Goal: Information Seeking & Learning: Learn about a topic

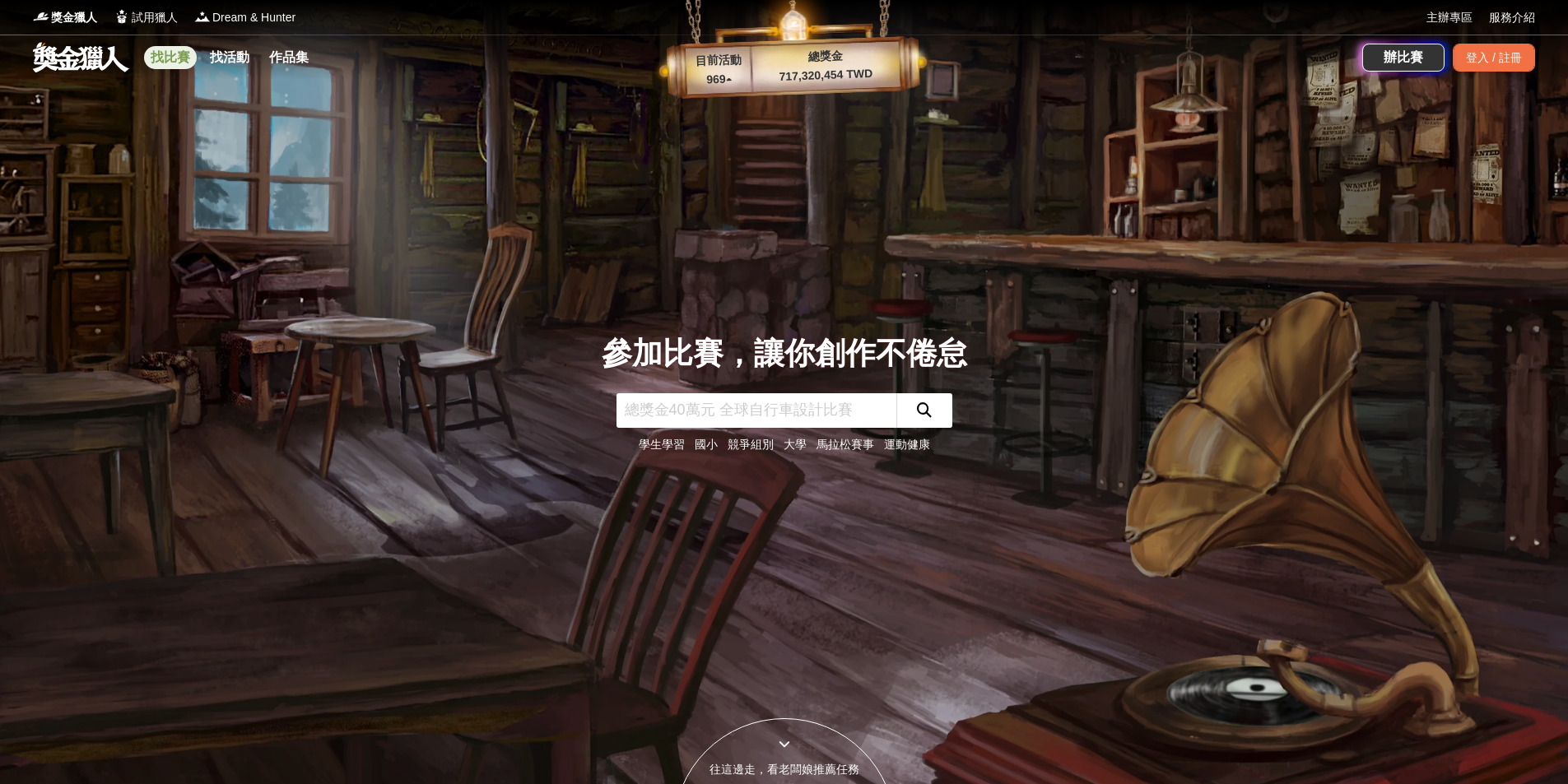
click at [169, 59] on link "找比賽" at bounding box center [170, 57] width 53 height 23
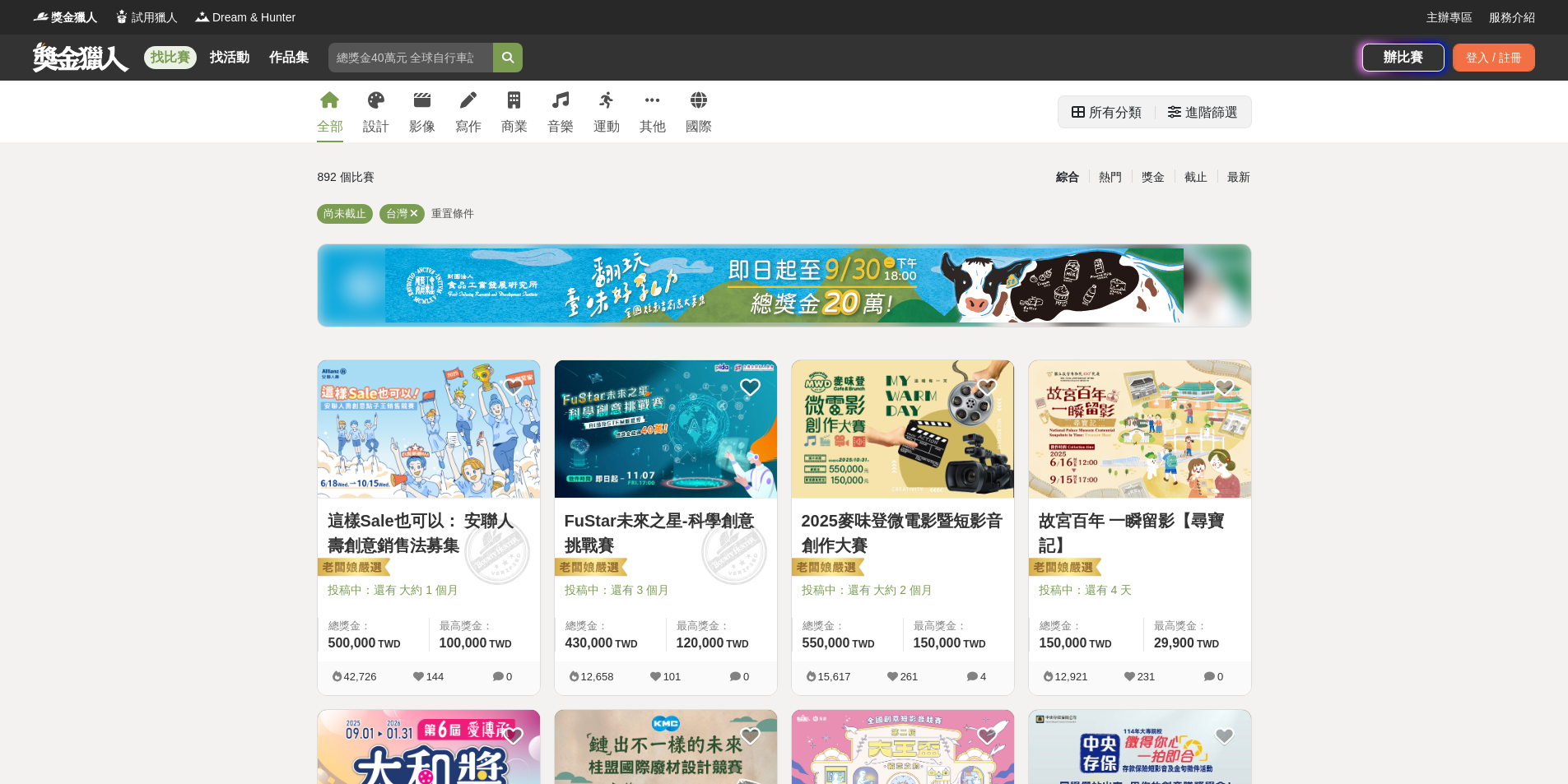
click at [1192, 106] on div "進階篩選" at bounding box center [1212, 112] width 53 height 33
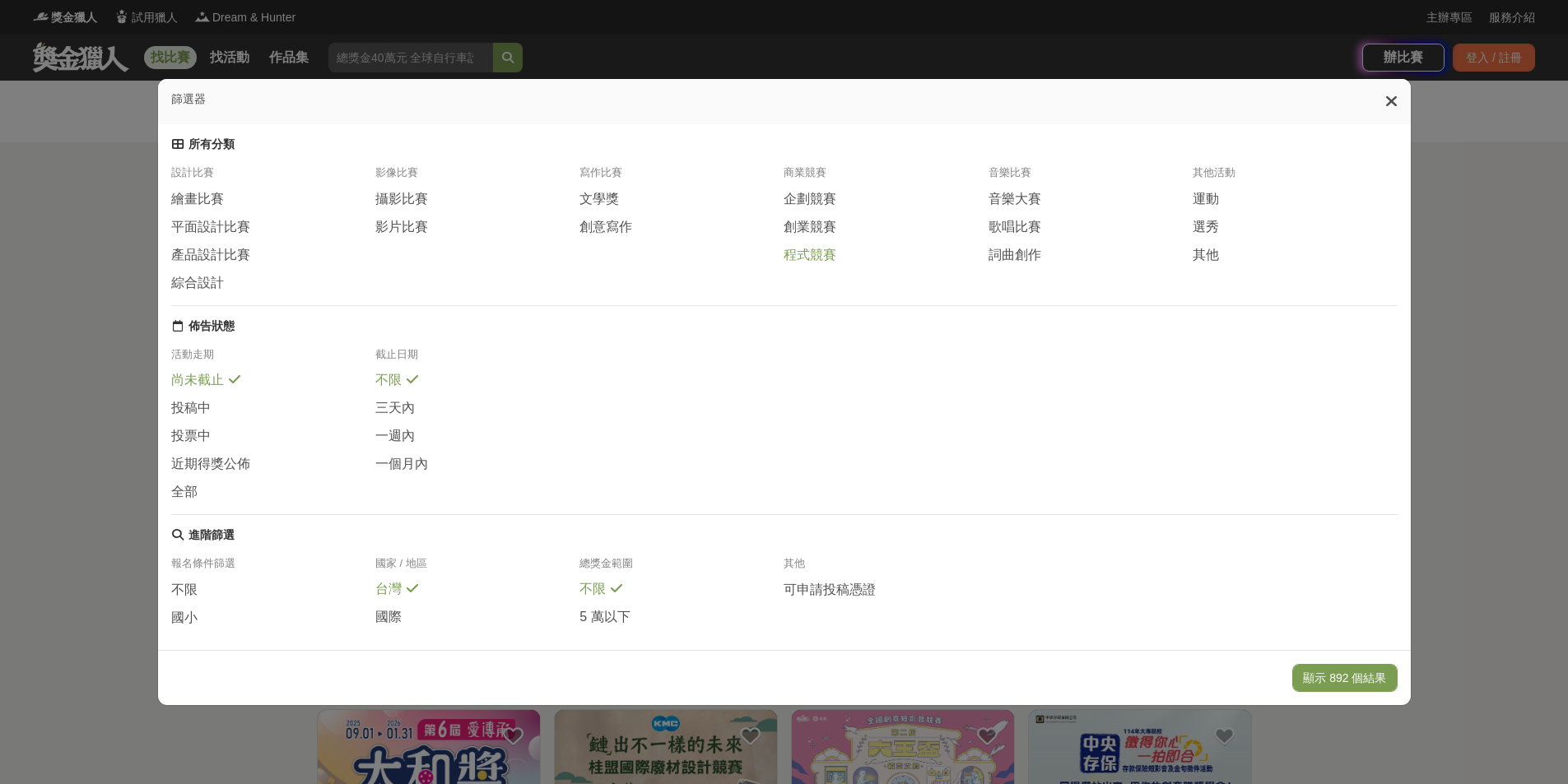
click at [805, 264] on span "程式競賽" at bounding box center [810, 255] width 53 height 17
click at [1338, 682] on button "顯示 4 個結果" at bounding box center [1352, 677] width 92 height 28
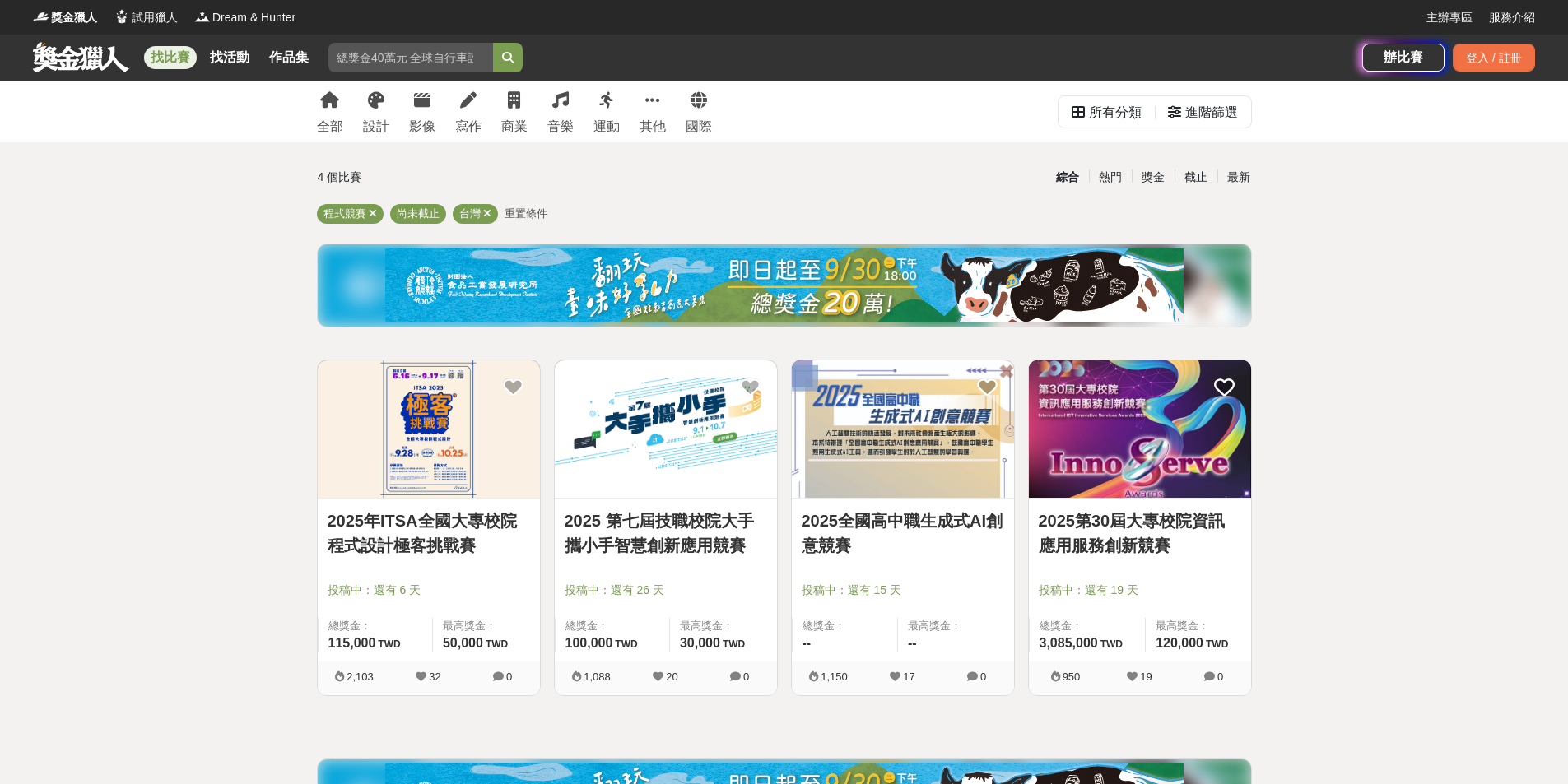
click at [1131, 461] on img at bounding box center [1140, 429] width 222 height 138
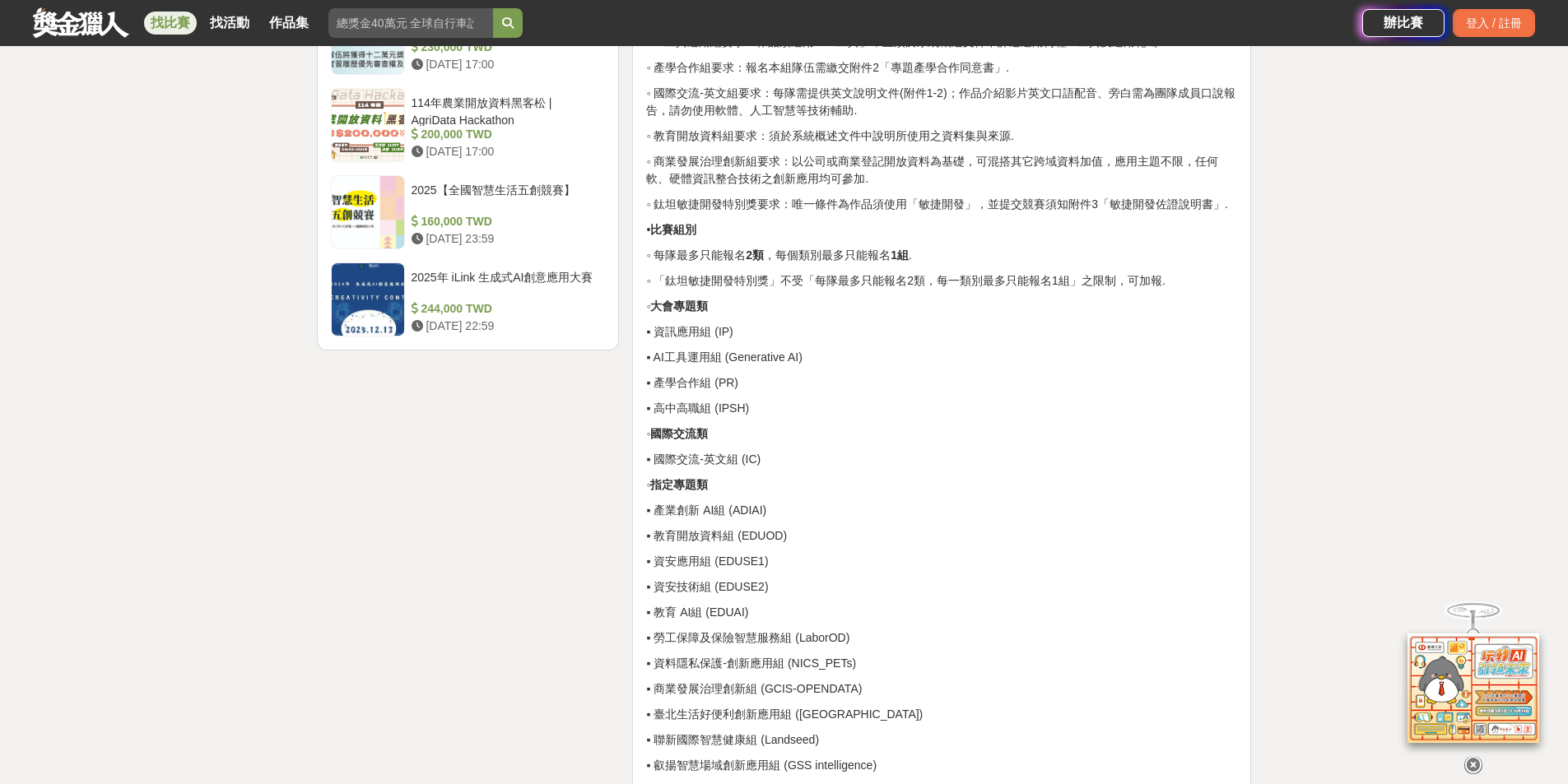
scroll to position [2468, 0]
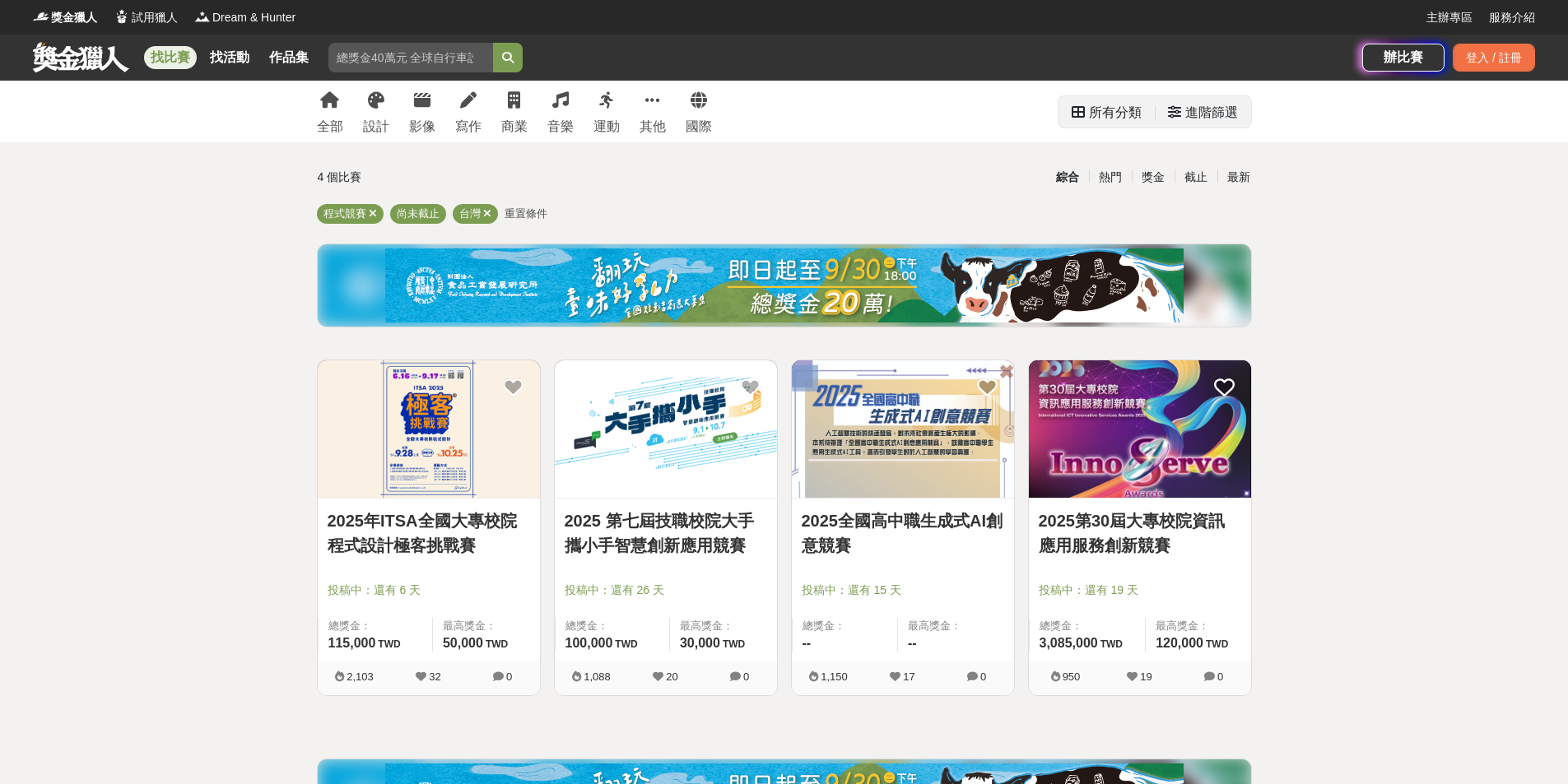
click at [1199, 117] on div "進階篩選" at bounding box center [1212, 112] width 53 height 33
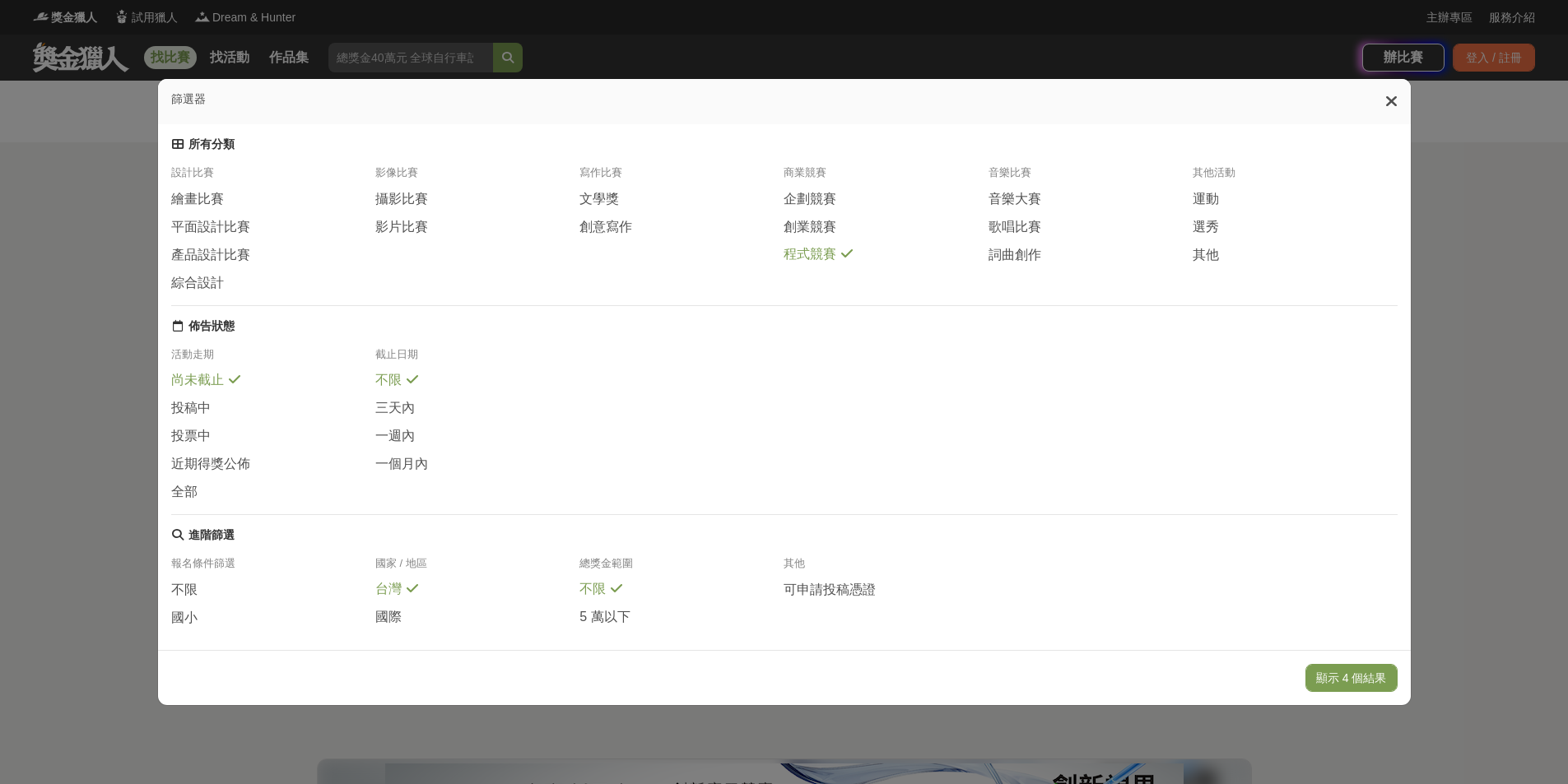
click at [831, 263] on span "程式競賽" at bounding box center [810, 254] width 53 height 17
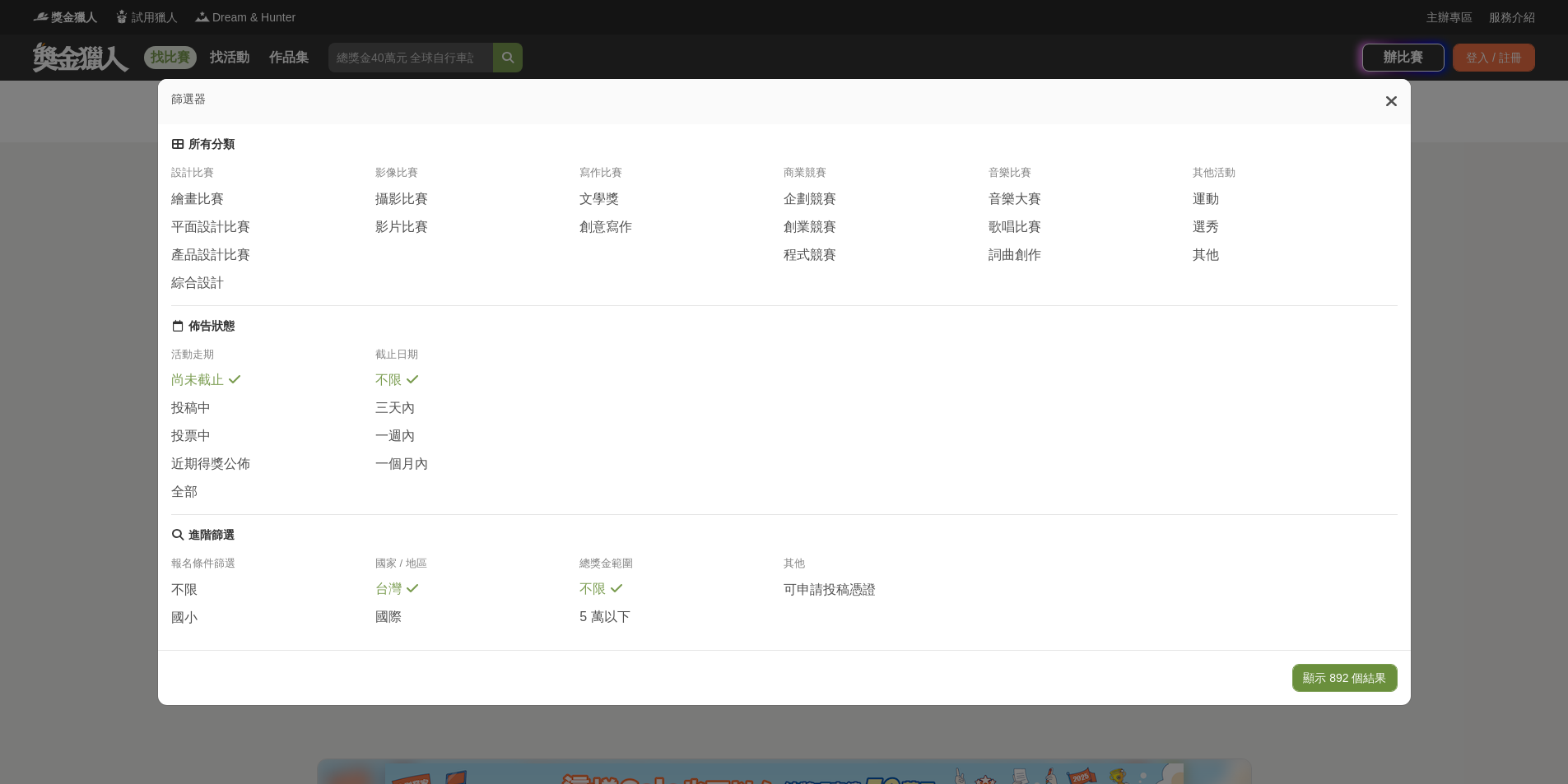
click at [1333, 681] on button "顯示 892 個結果" at bounding box center [1344, 677] width 104 height 28
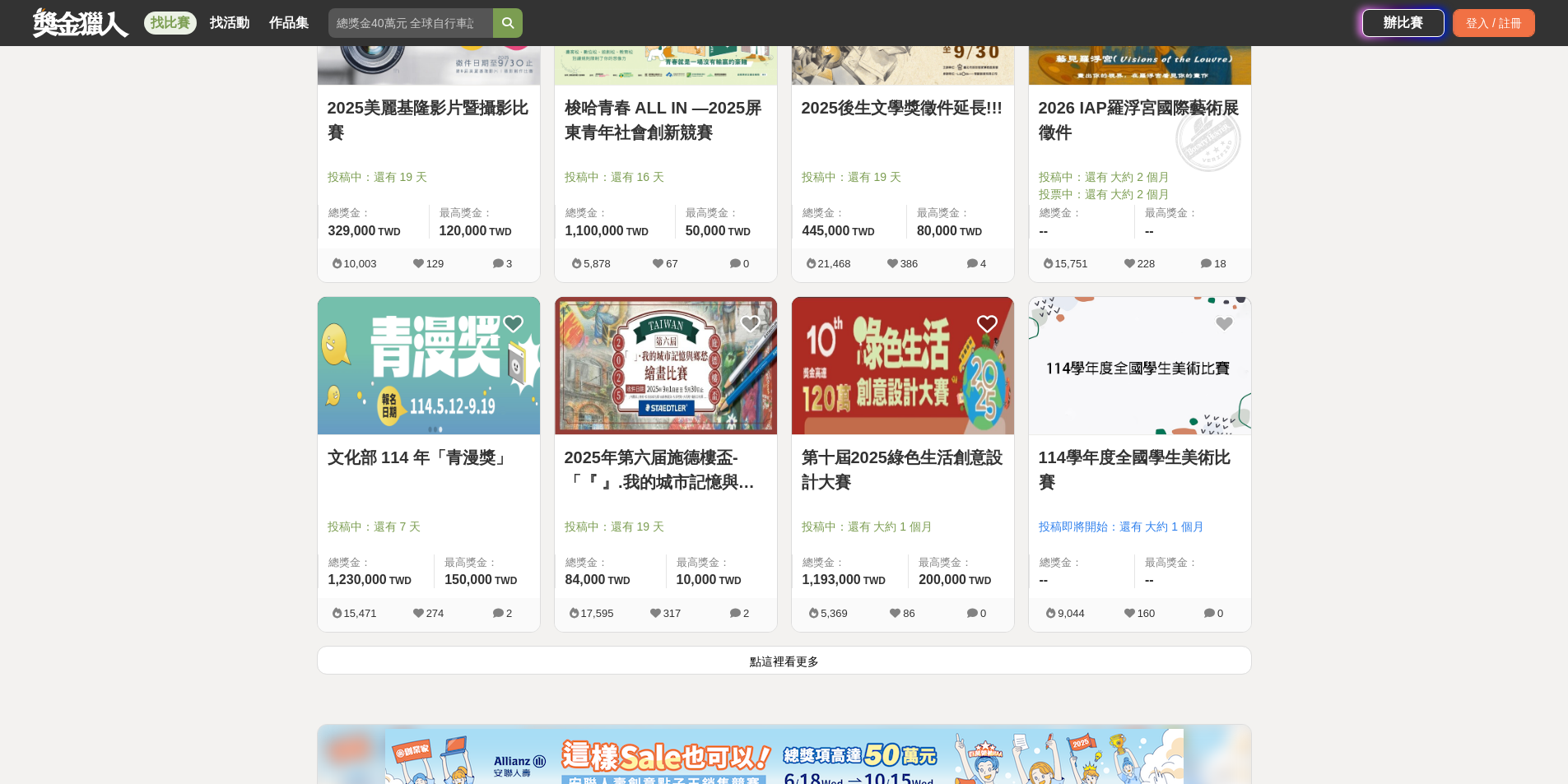
scroll to position [2137, 0]
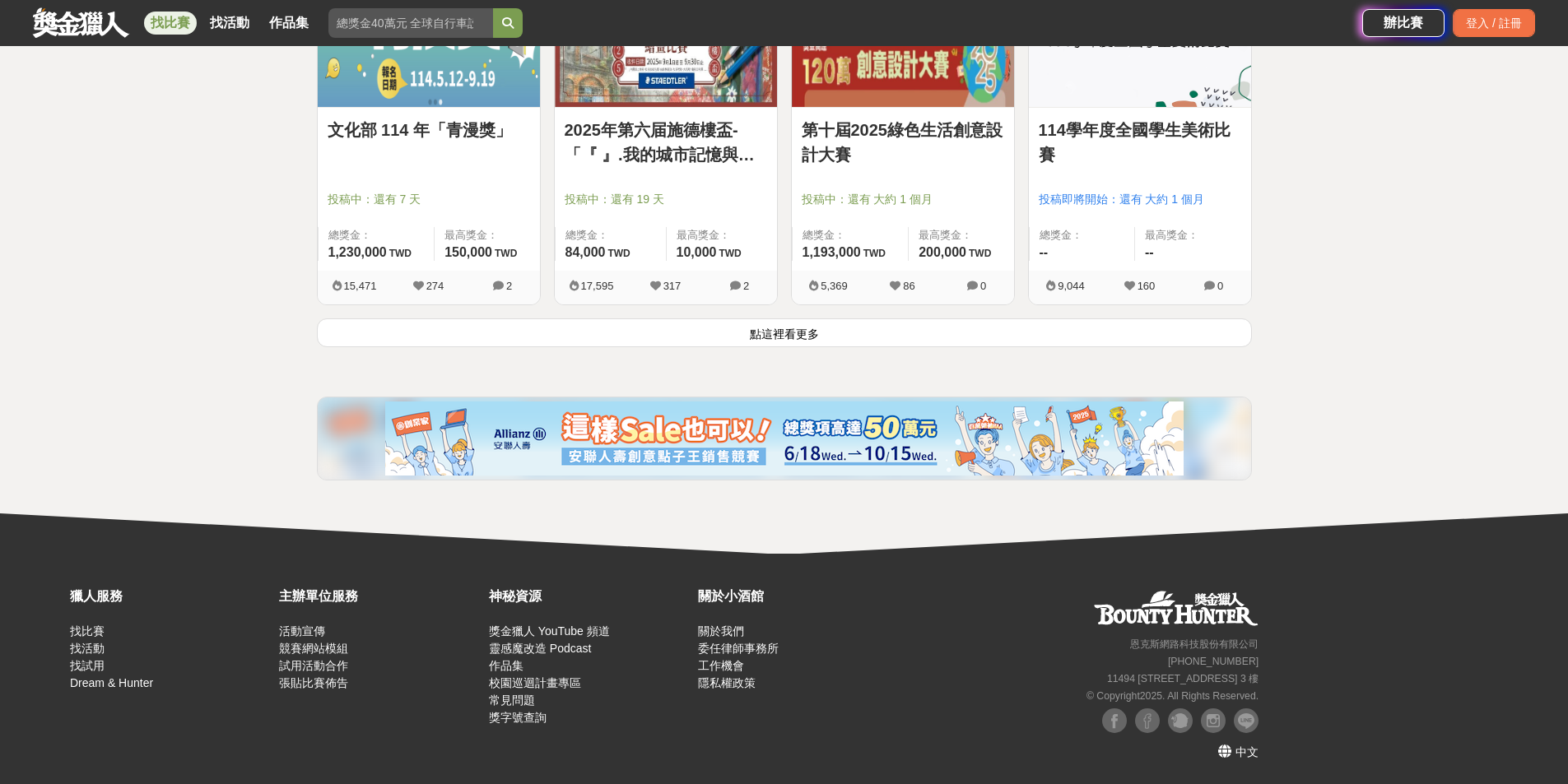
click at [796, 335] on button "點這裡看更多" at bounding box center [784, 333] width 935 height 29
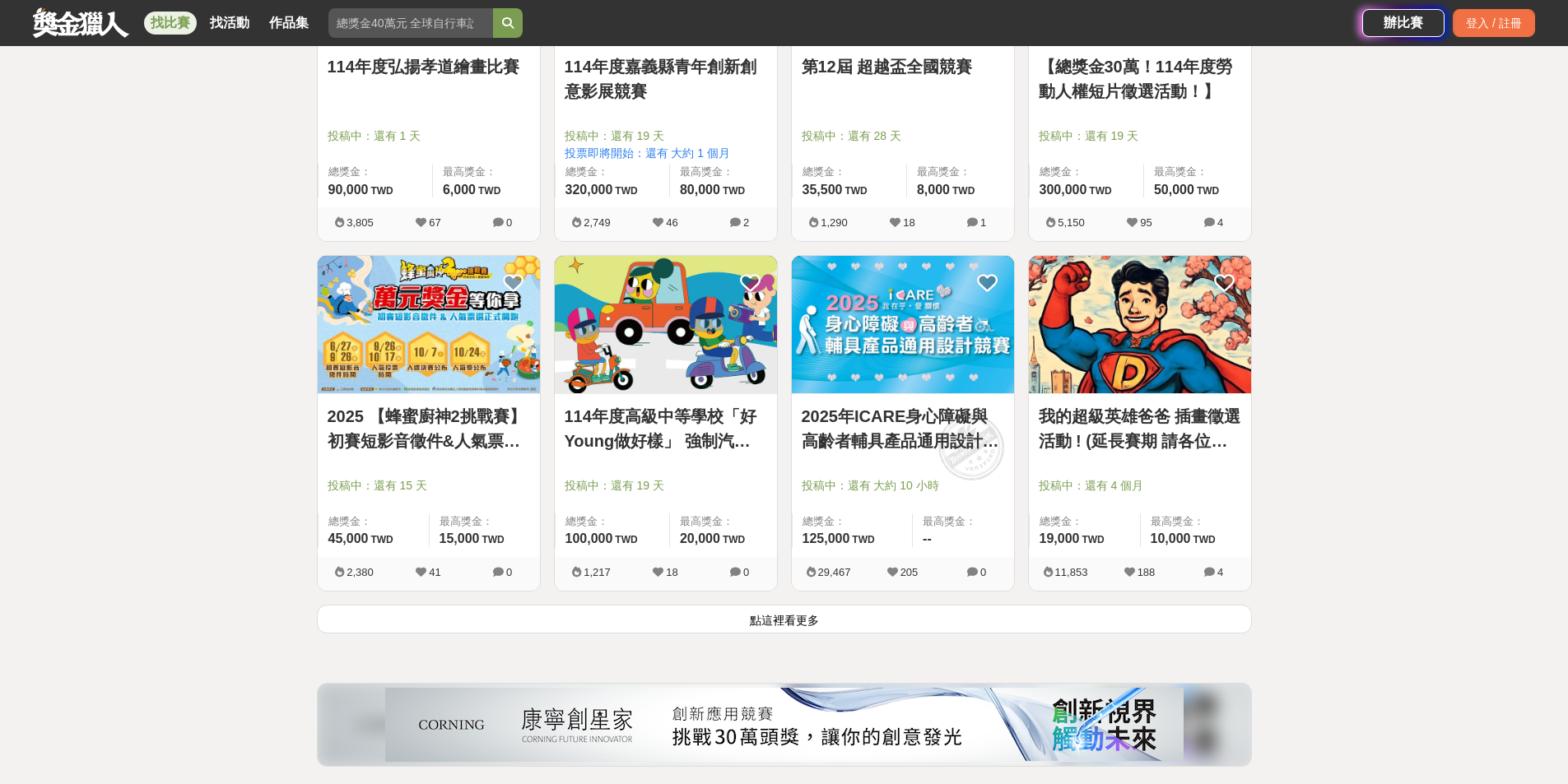
scroll to position [4193, 0]
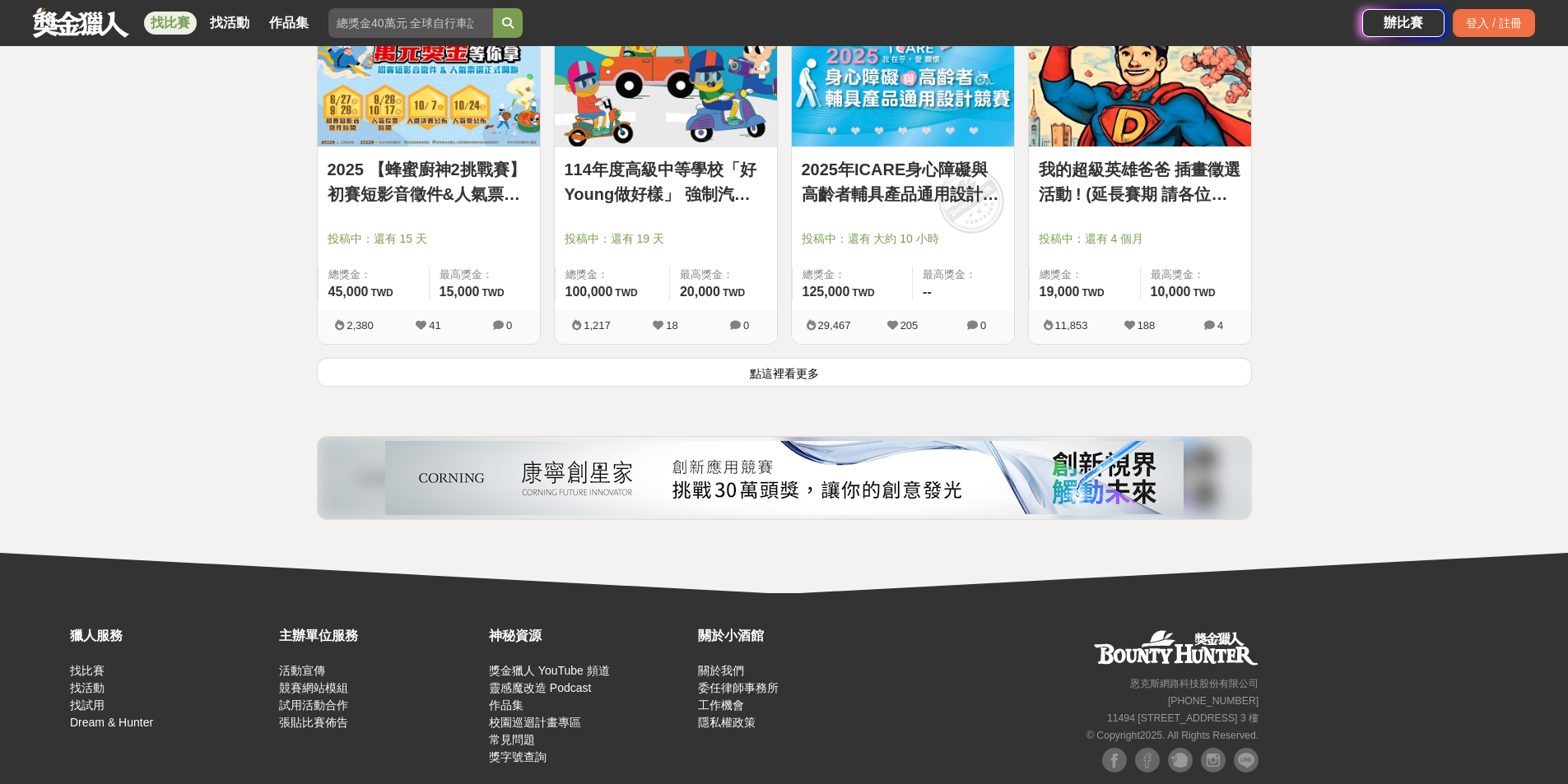
click at [794, 382] on button "點這裡看更多" at bounding box center [784, 372] width 935 height 29
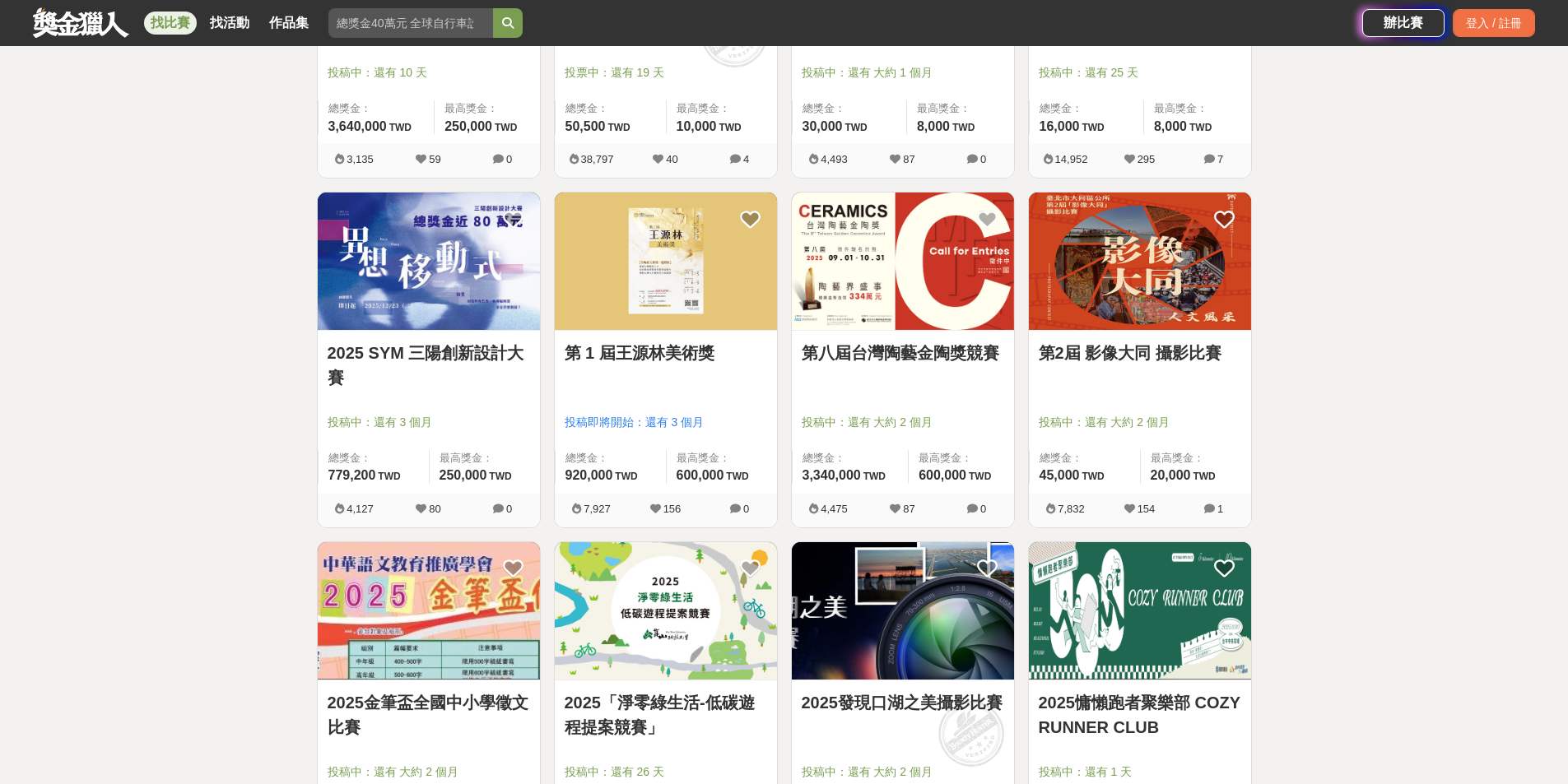
scroll to position [6004, 0]
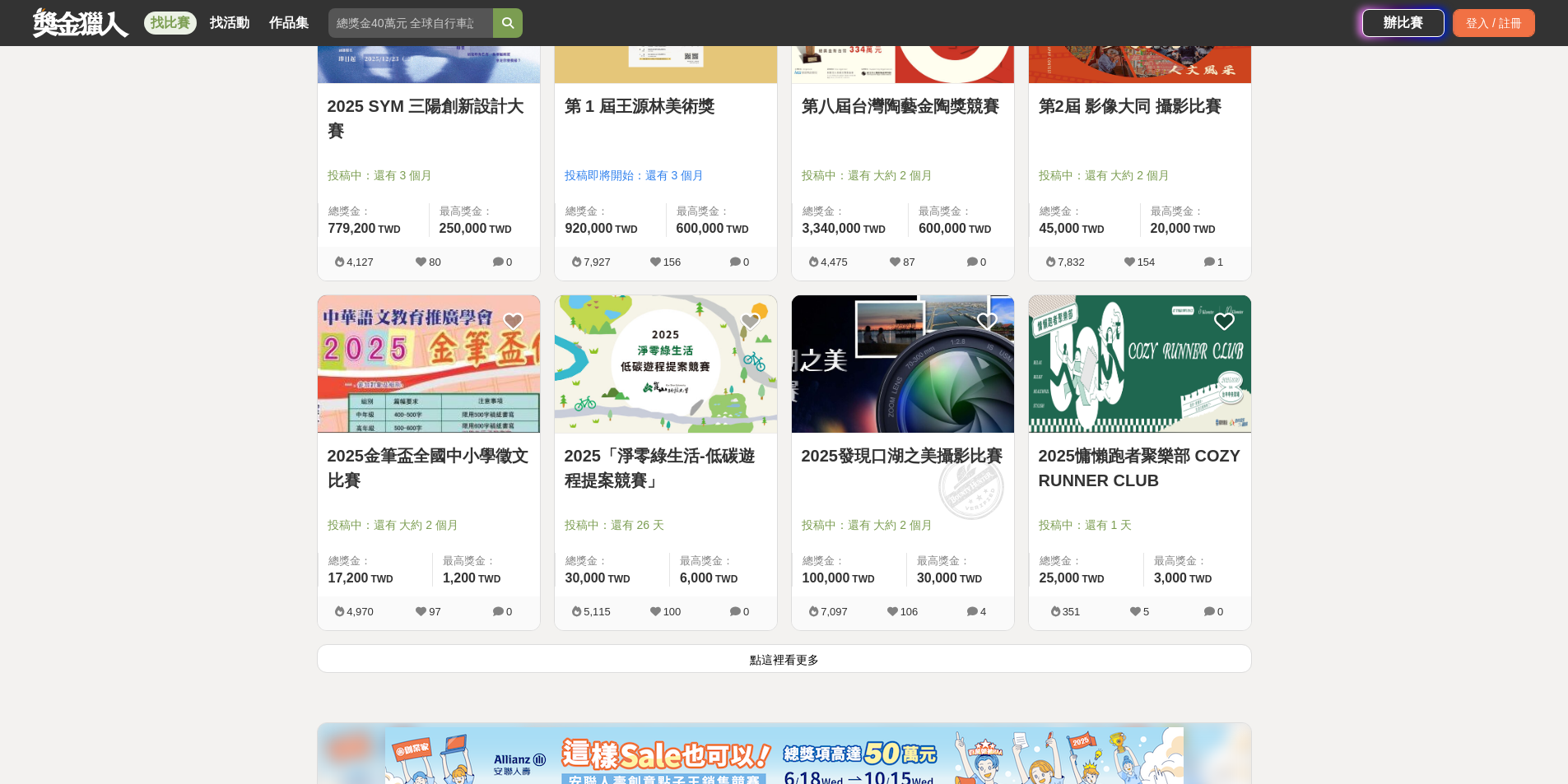
click at [790, 665] on button "點這裡看更多" at bounding box center [784, 658] width 935 height 29
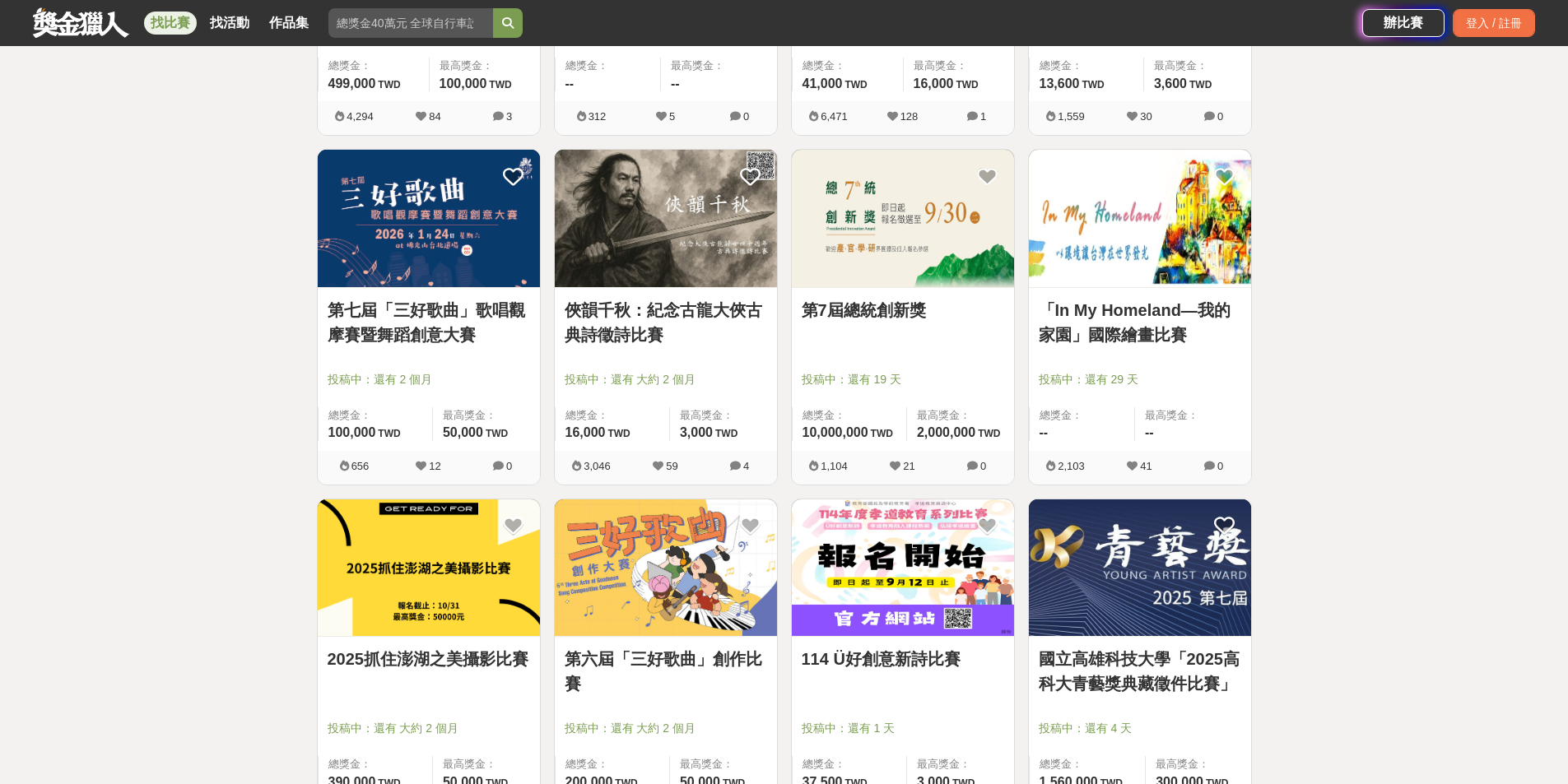
scroll to position [8142, 0]
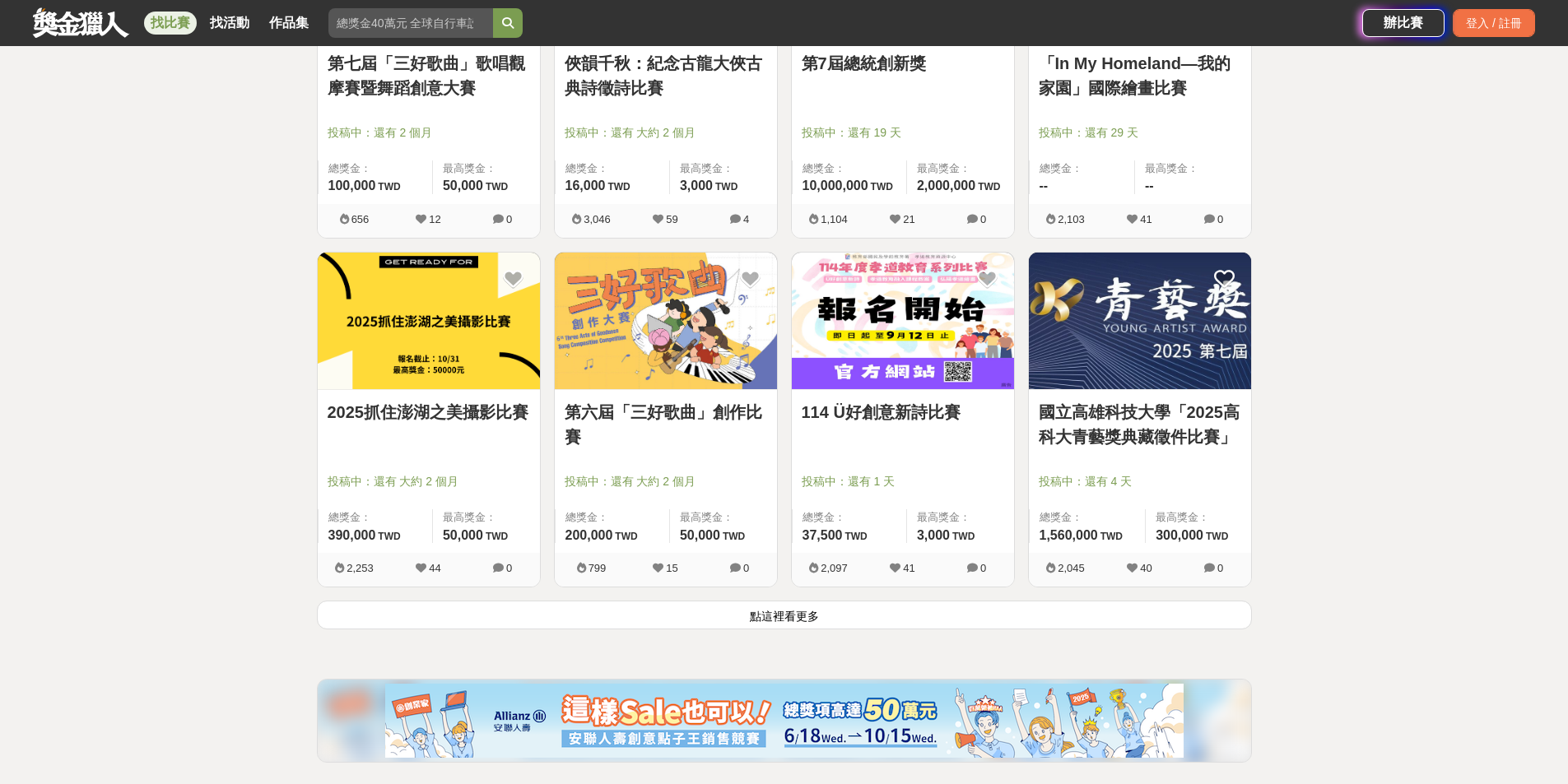
click at [802, 615] on button "點這裡看更多" at bounding box center [784, 615] width 935 height 29
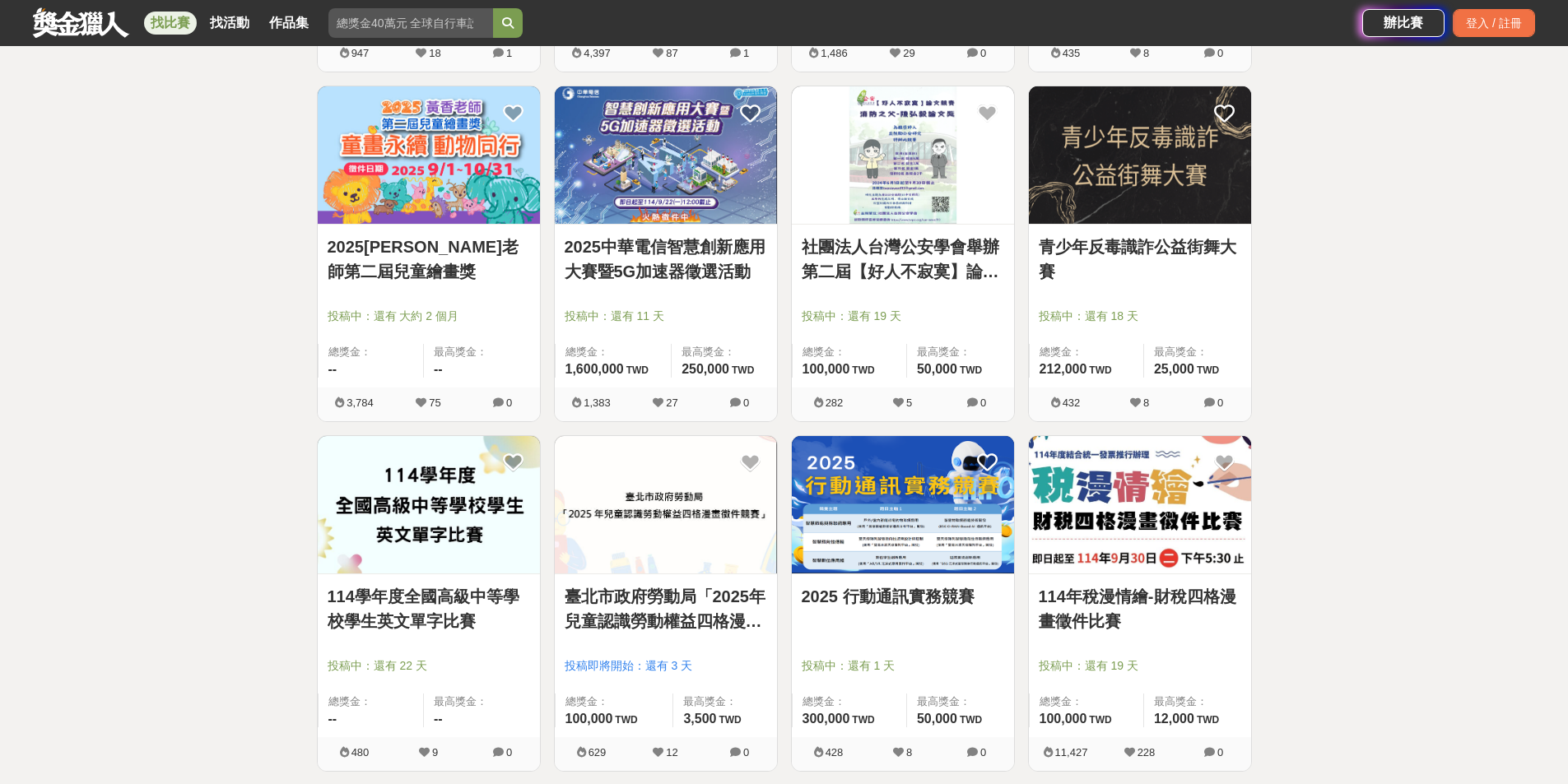
scroll to position [9459, 0]
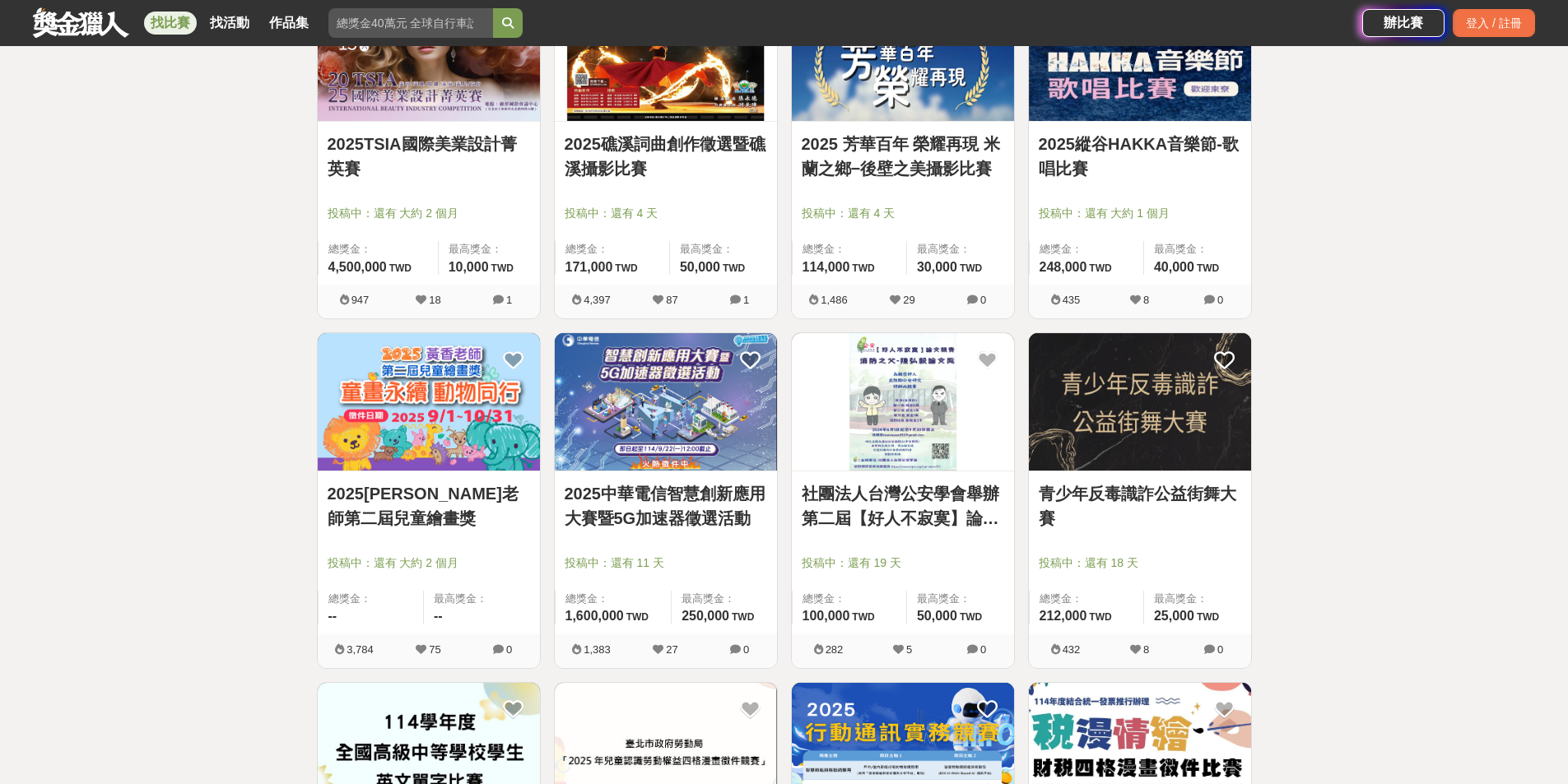
click at [662, 492] on link "2025中華電信智慧創新應用大賽暨5G加速器徵選活動" at bounding box center [666, 506] width 203 height 50
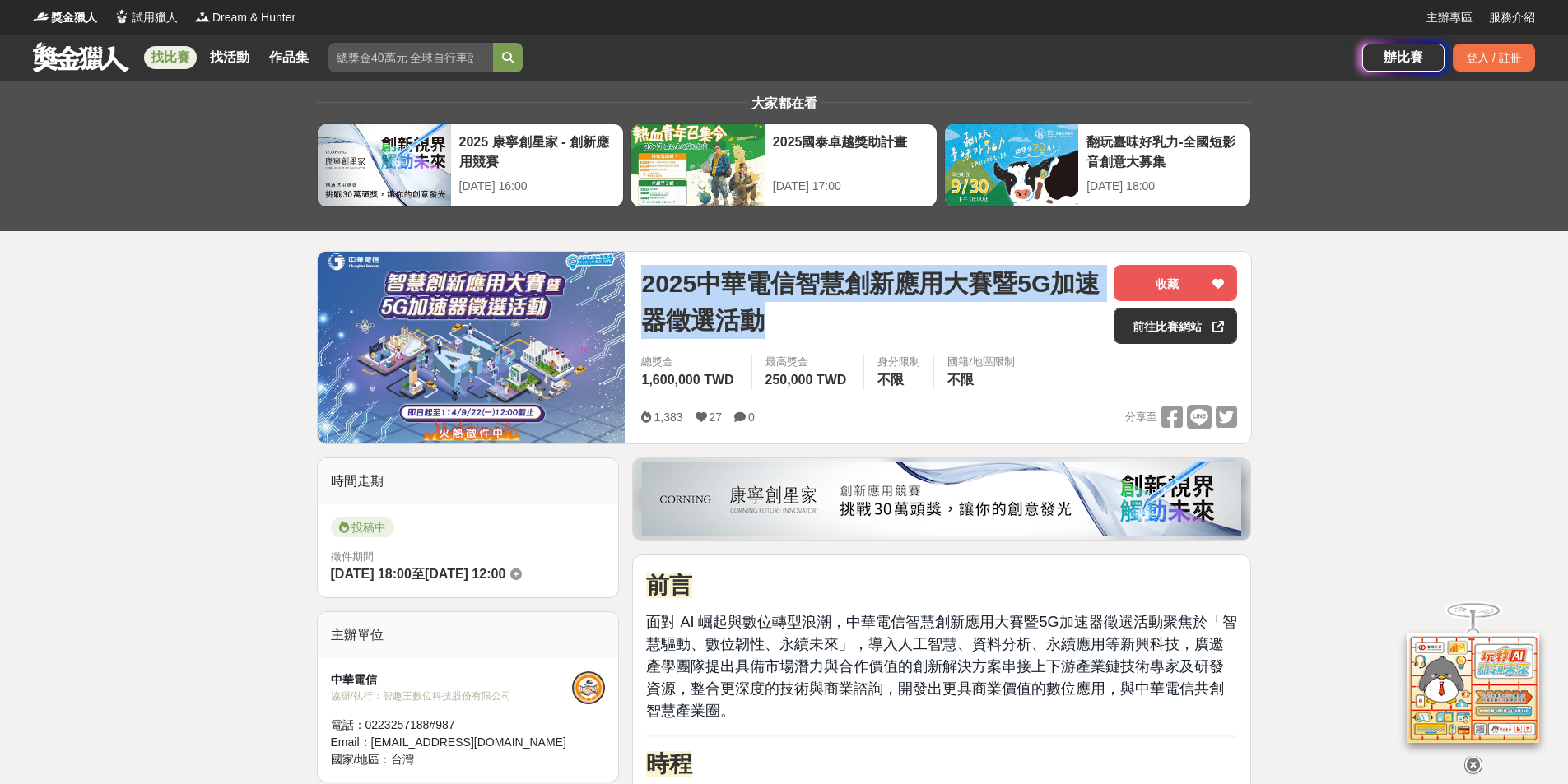
drag, startPoint x: 638, startPoint y: 283, endPoint x: 791, endPoint y: 315, distance: 156.3
click at [791, 315] on div "2025中華電信智慧創新應用大賽暨5G加速器徵選活動 收藏 前往比賽網站 總獎金 1,600,000 TWD 最高獎金 250,000 TWD 身分限制 不限…" at bounding box center [938, 348] width 622 height 192
copy span "2025中華電信智慧創新應用大賽暨5G加速器徵選活動"
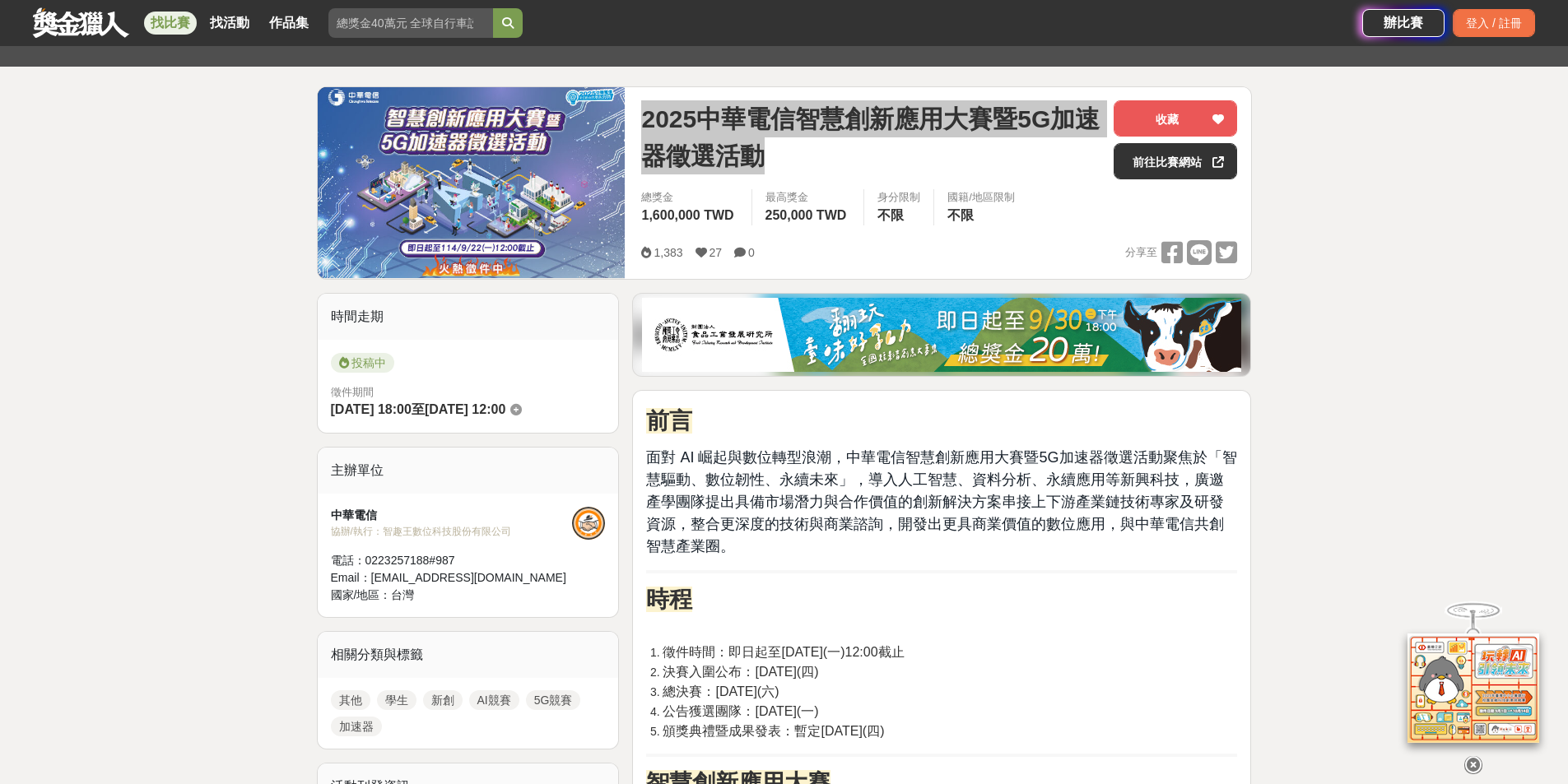
scroll to position [247, 0]
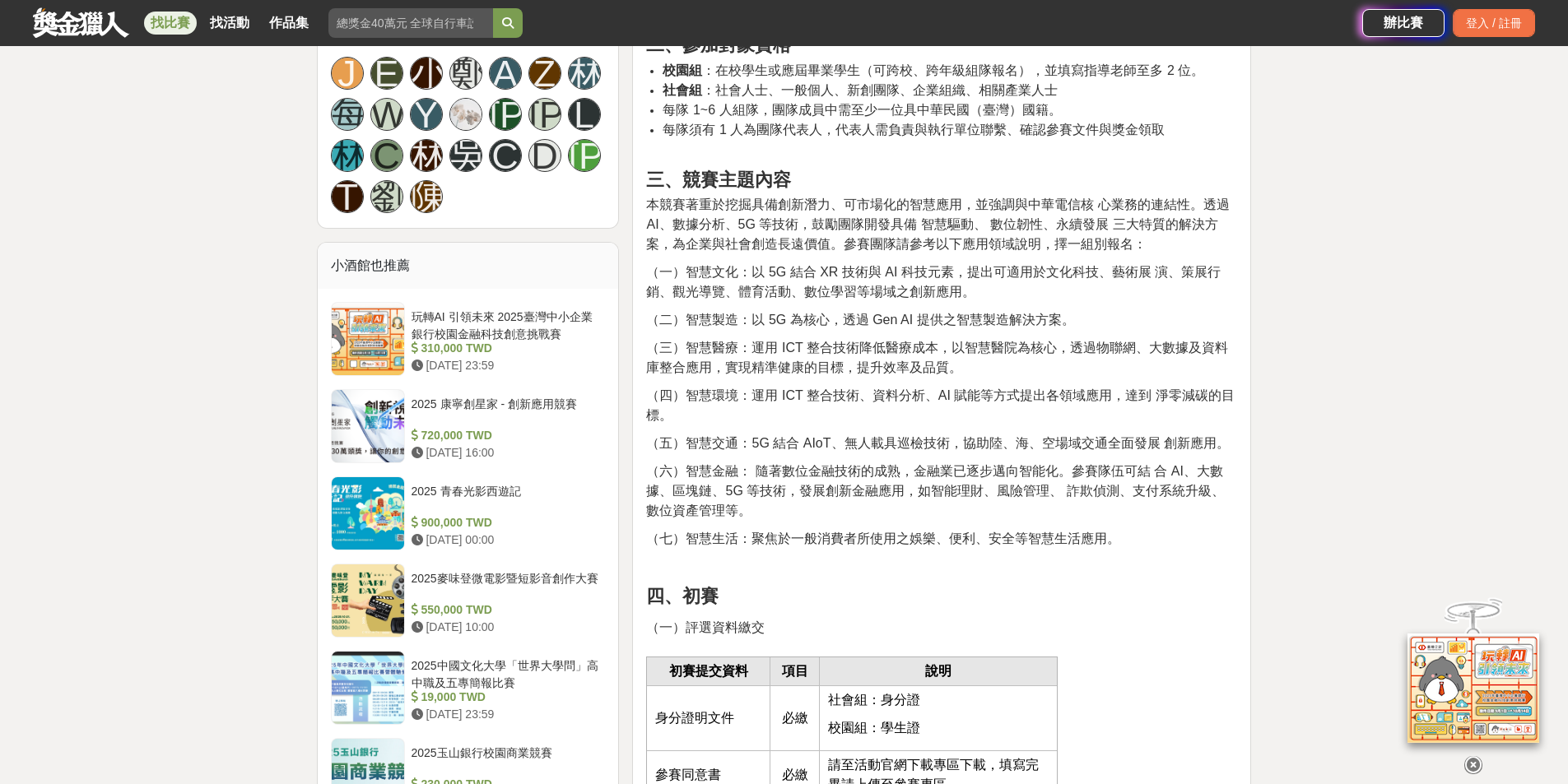
scroll to position [741, 0]
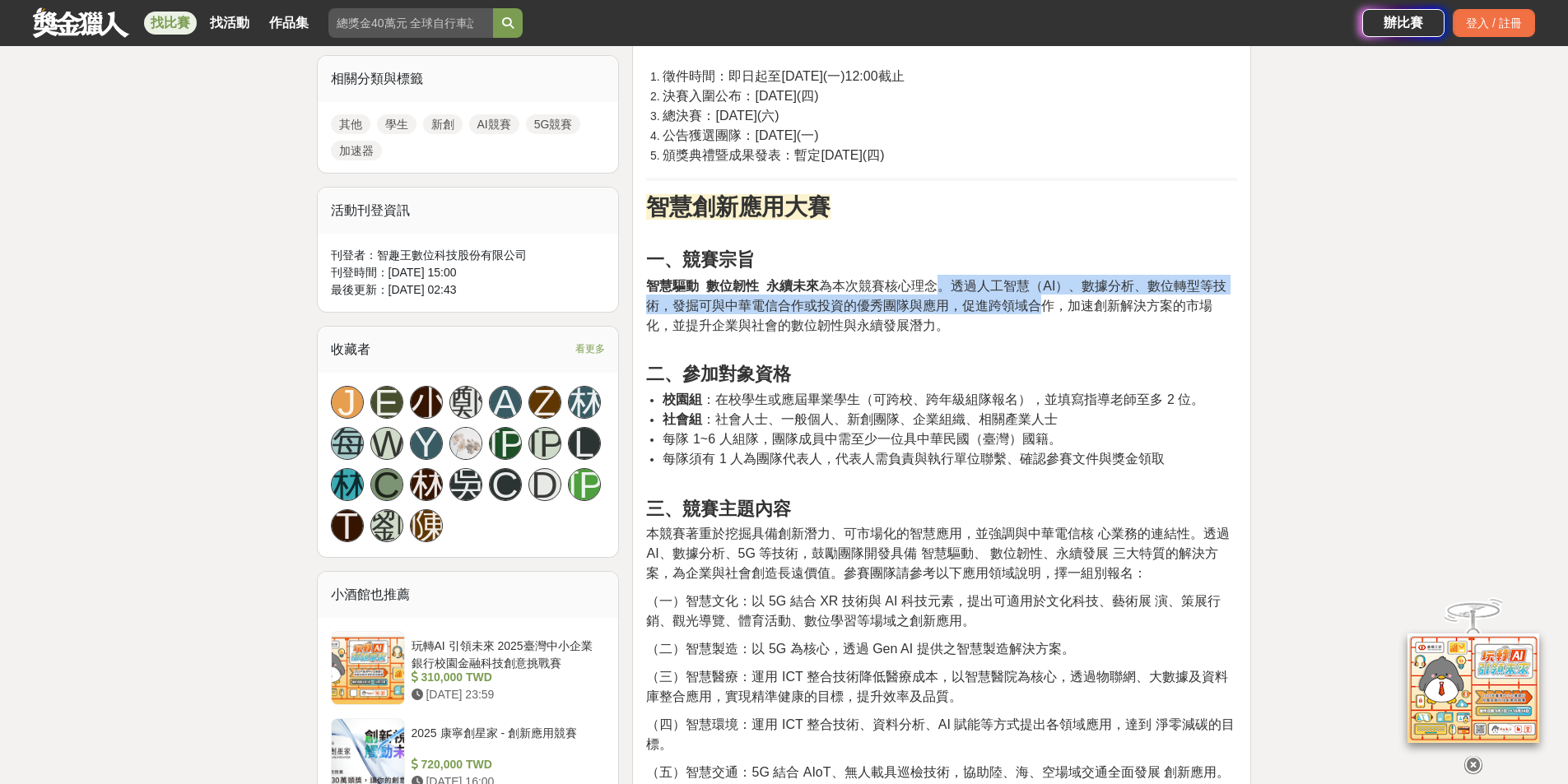
drag, startPoint x: 944, startPoint y: 292, endPoint x: 1044, endPoint y: 301, distance: 100.4
click at [1044, 301] on span "智慧驅動 數位韌性 永續未來 為本次競賽核心理念。透過人工智慧（AI）、數據分析、數位轉型等技術，發掘可與中華電信合作或投資的優秀團隊與應用，促進跨領域合作，…" at bounding box center [936, 305] width 581 height 53
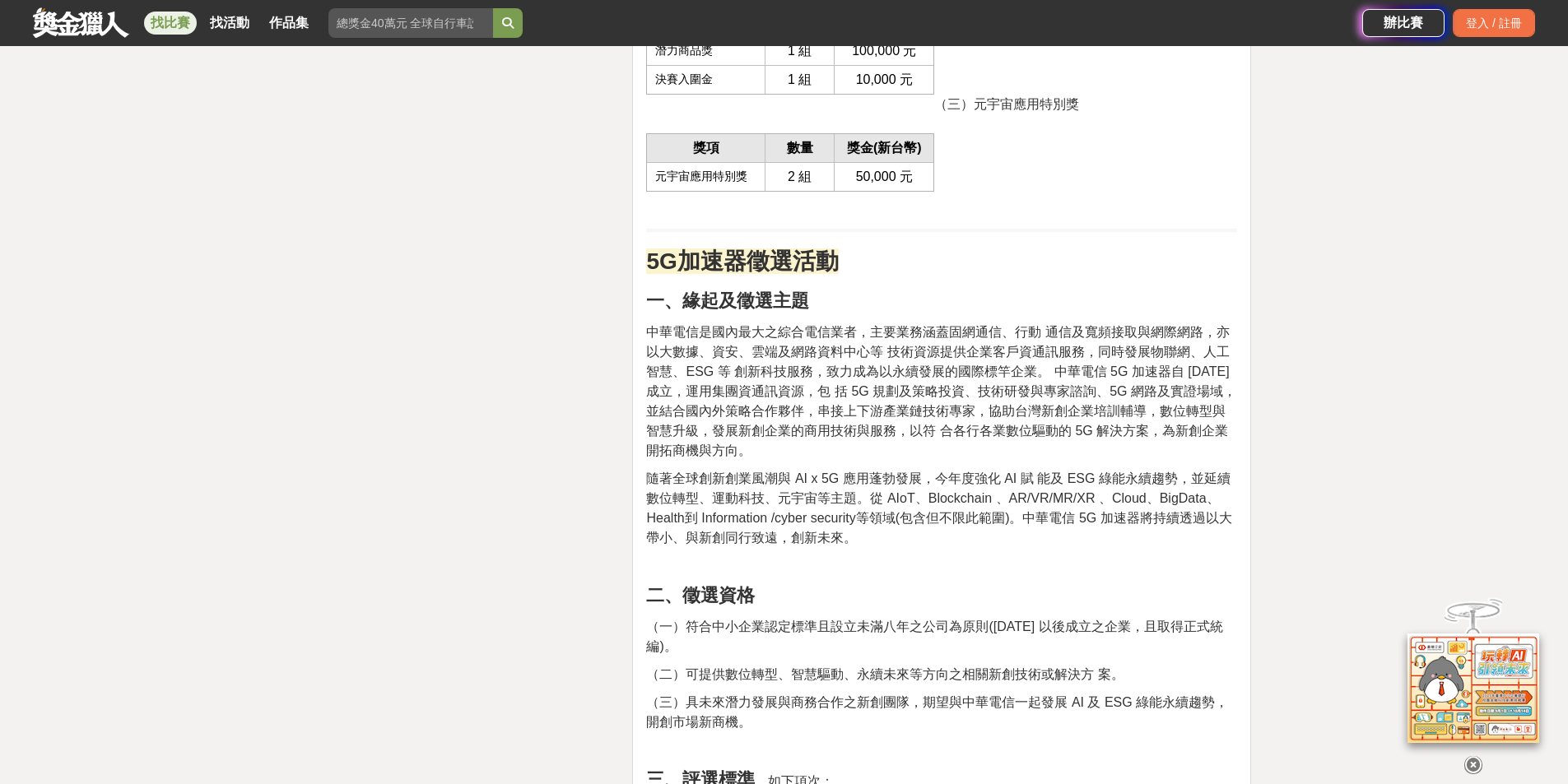
scroll to position [3044, 0]
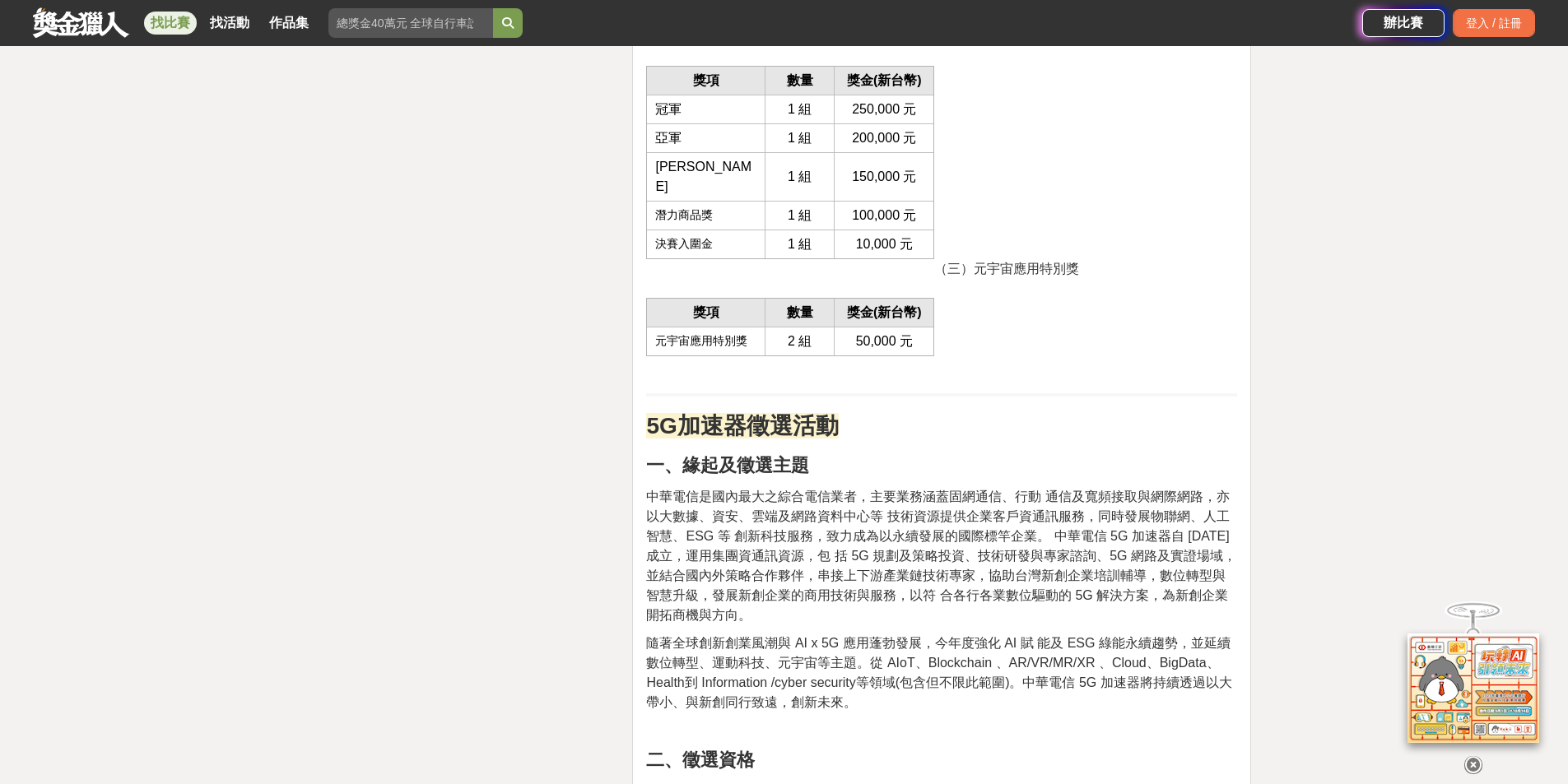
click at [1072, 344] on p at bounding box center [941, 346] width 591 height 17
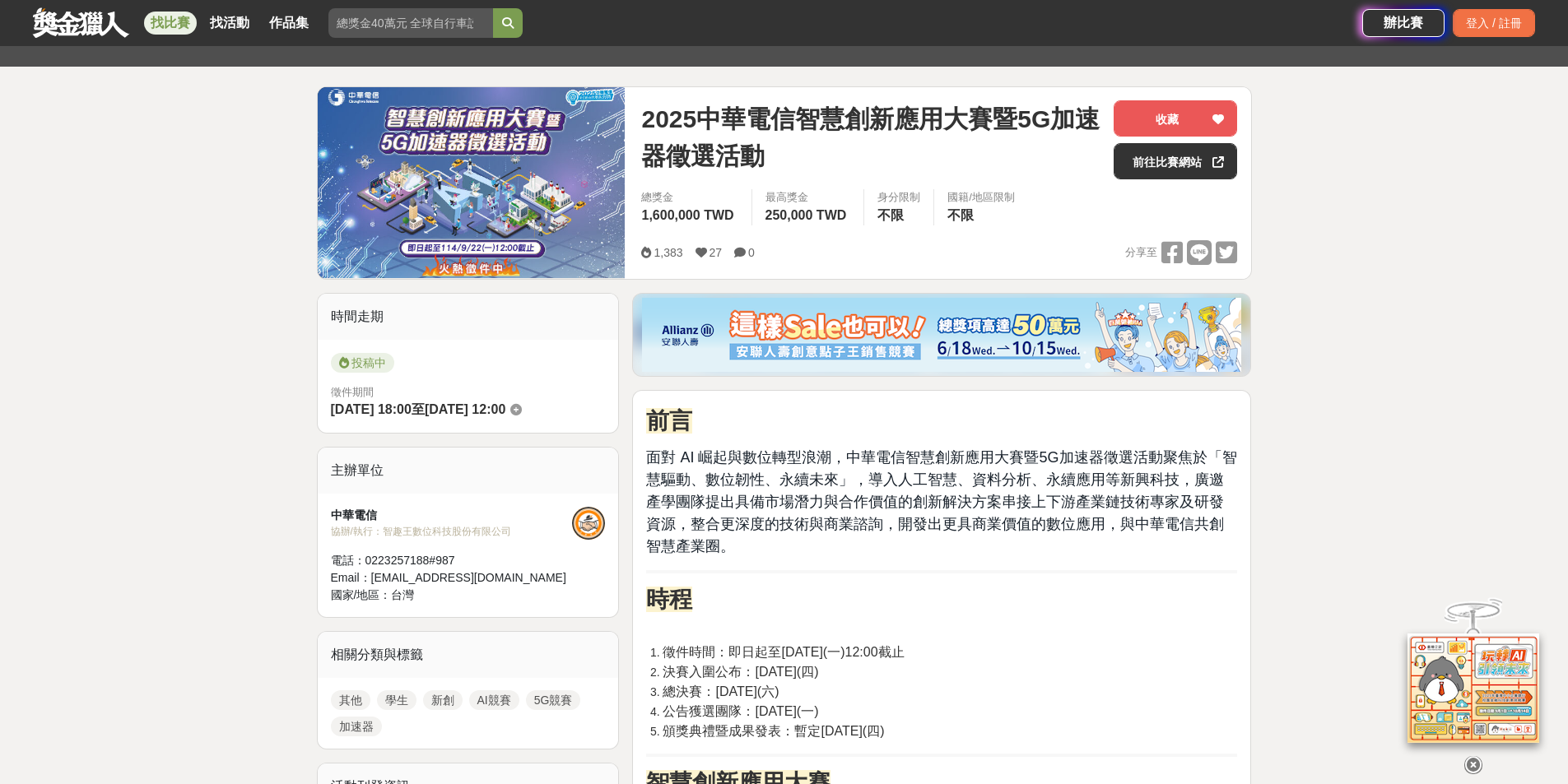
scroll to position [0, 0]
